Goal: Task Accomplishment & Management: Use online tool/utility

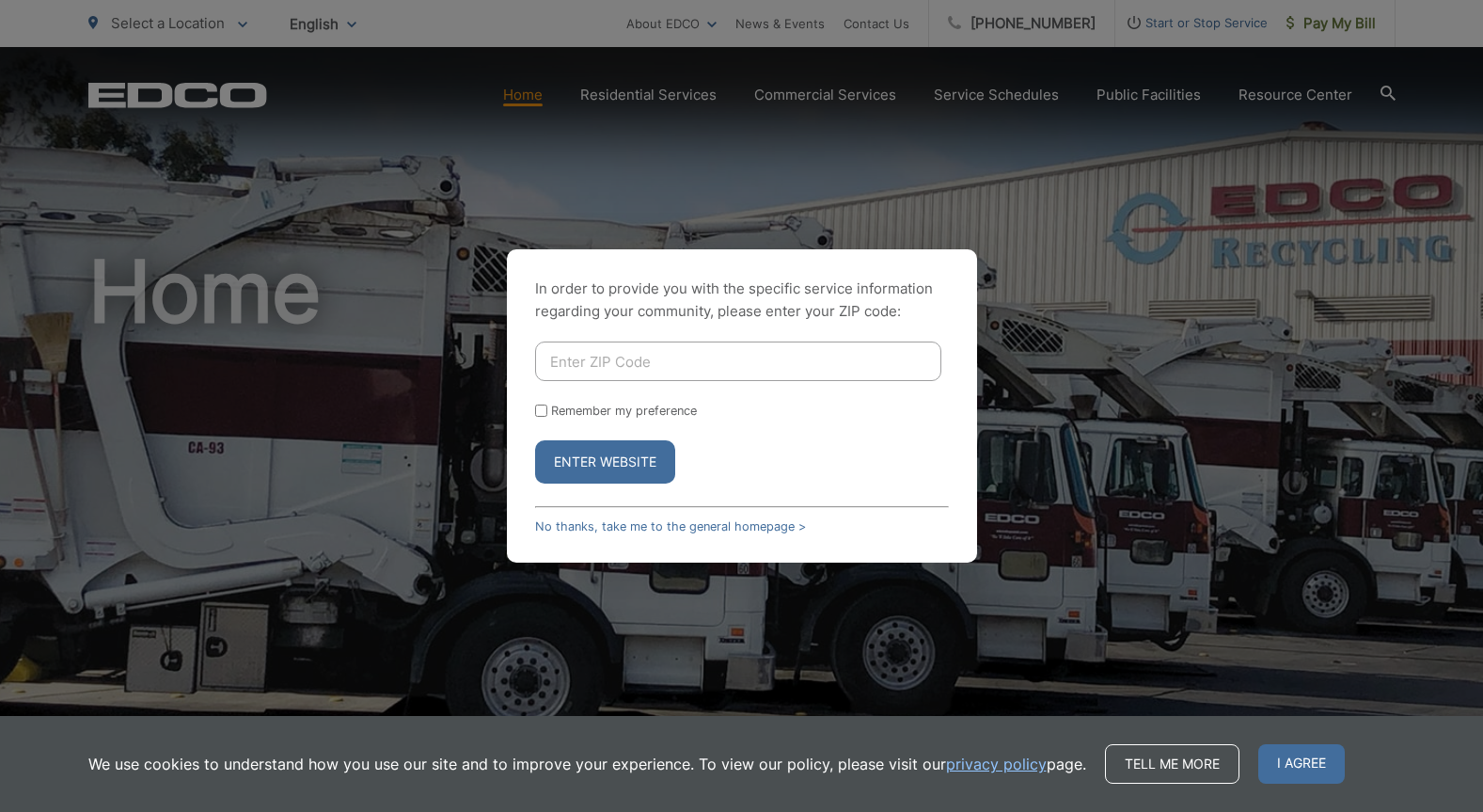
click at [654, 355] on input "Enter ZIP Code" at bounding box center [739, 360] width 406 height 39
type input "92064"
click at [542, 411] on input "Remember my preference" at bounding box center [541, 410] width 12 height 12
checkbox input "true"
click at [577, 465] on button "Enter Website" at bounding box center [605, 461] width 140 height 43
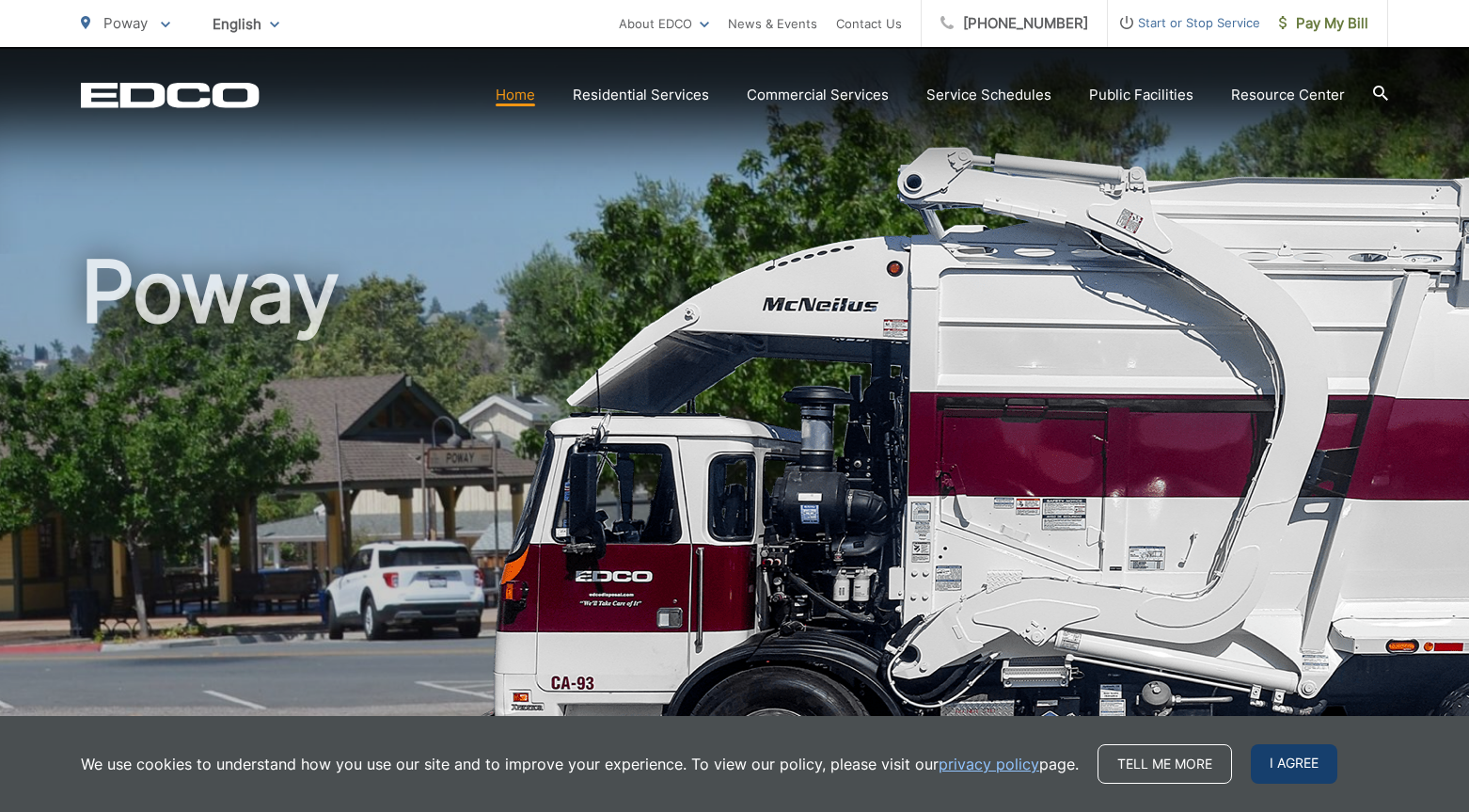
click at [1284, 754] on span "I agree" at bounding box center [1294, 763] width 87 height 39
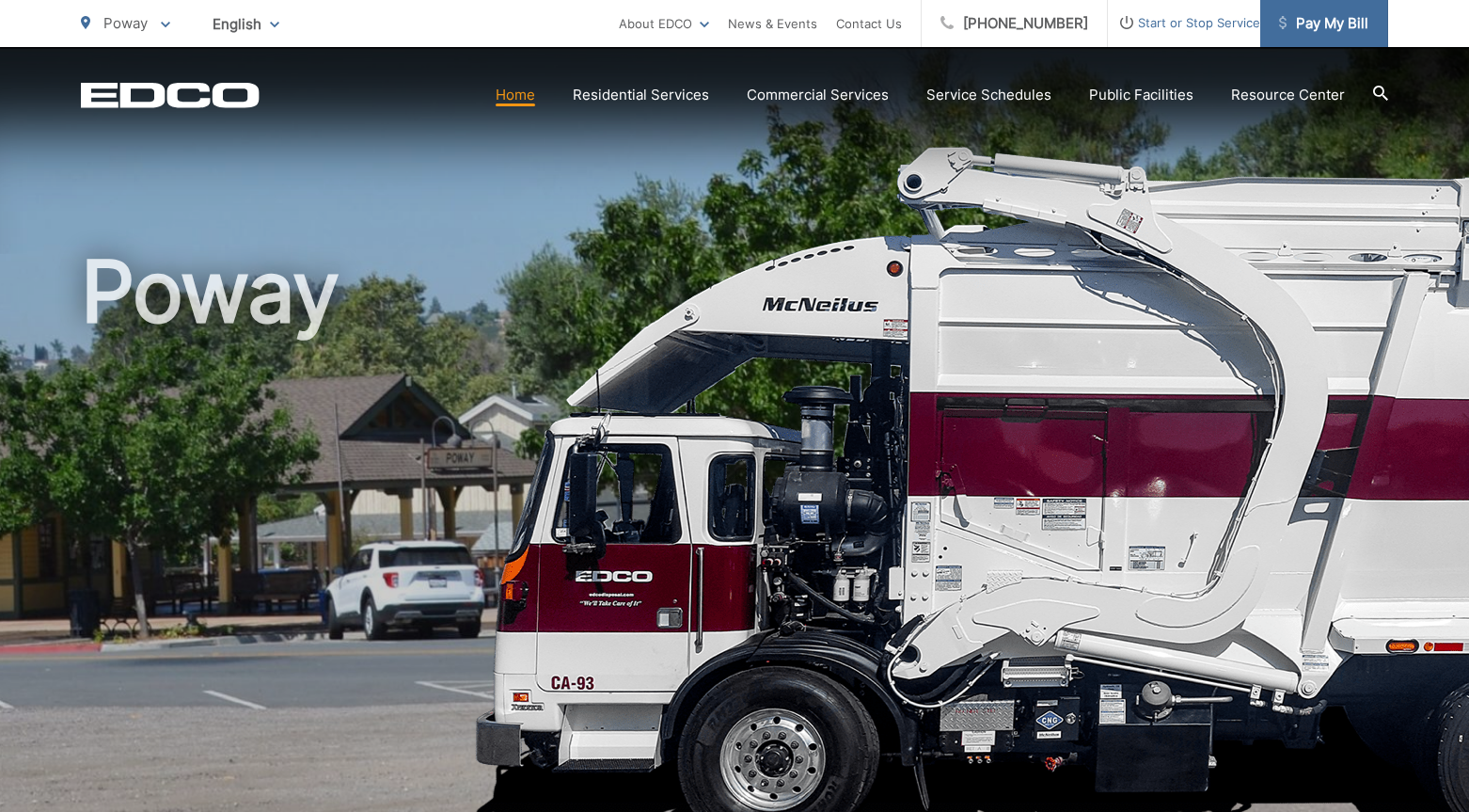
click at [1332, 28] on span "Pay My Bill" at bounding box center [1324, 24] width 90 height 23
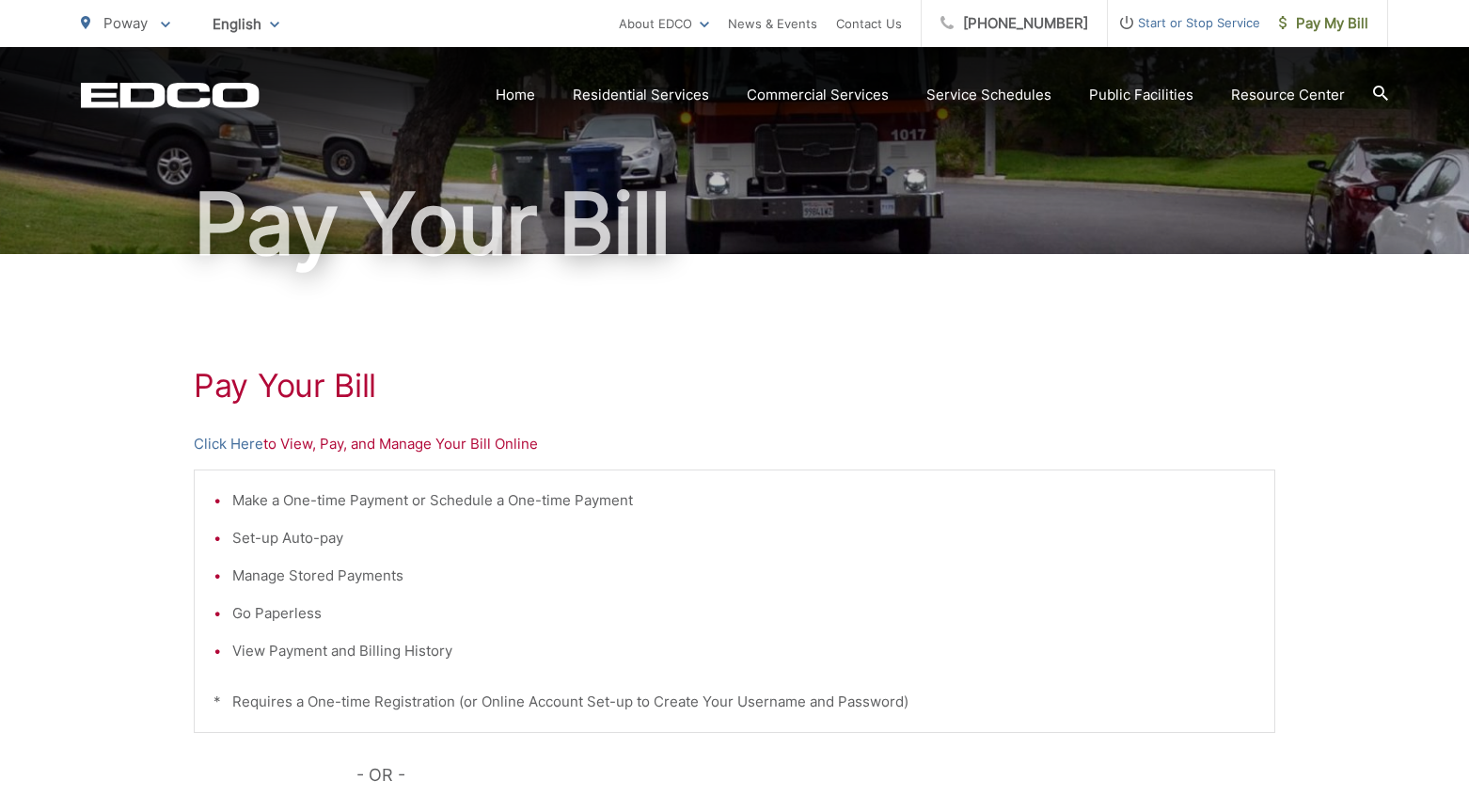
scroll to position [128, 0]
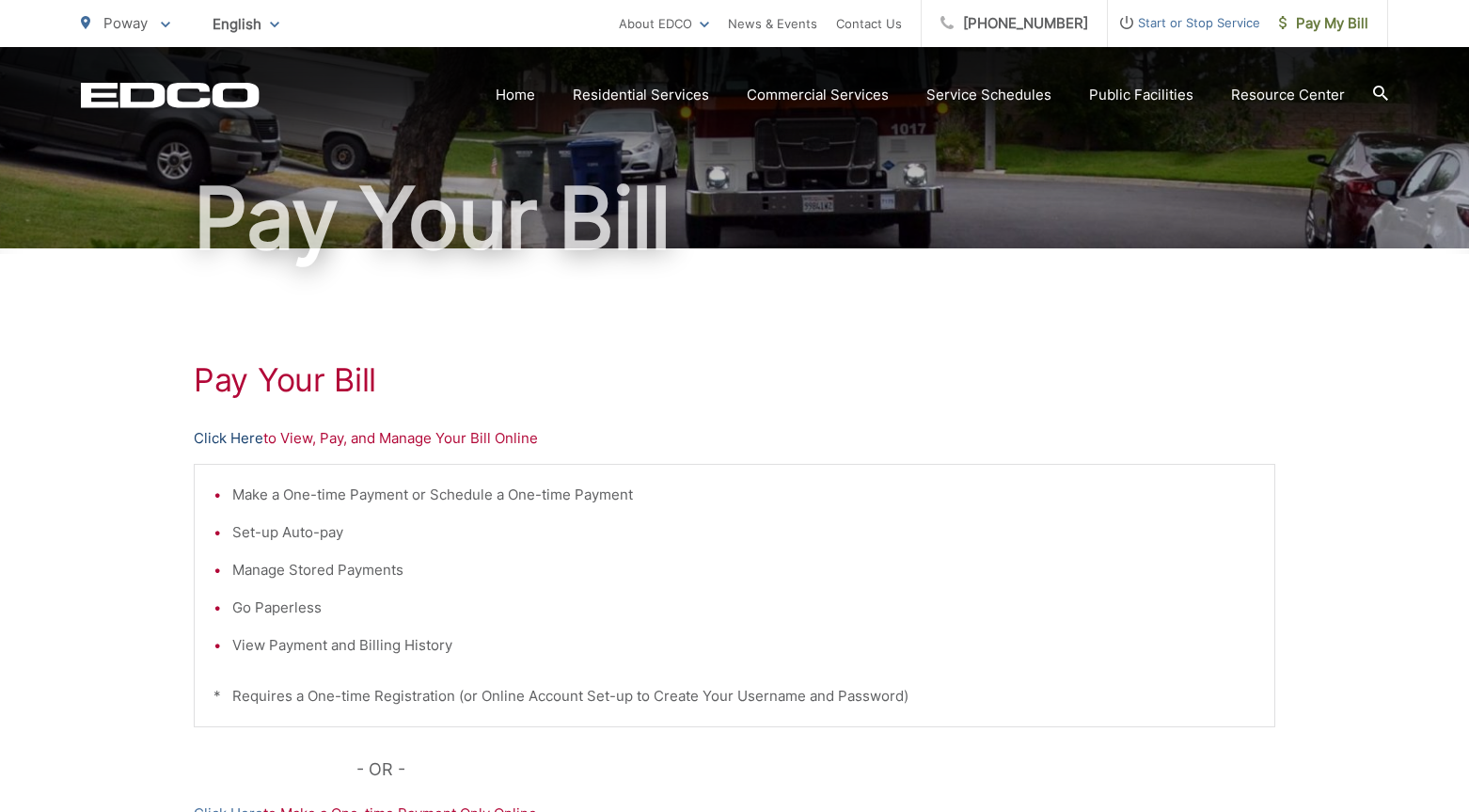
click at [249, 443] on link "Click Here" at bounding box center [228, 438] width 70 height 23
